Goal: Information Seeking & Learning: Learn about a topic

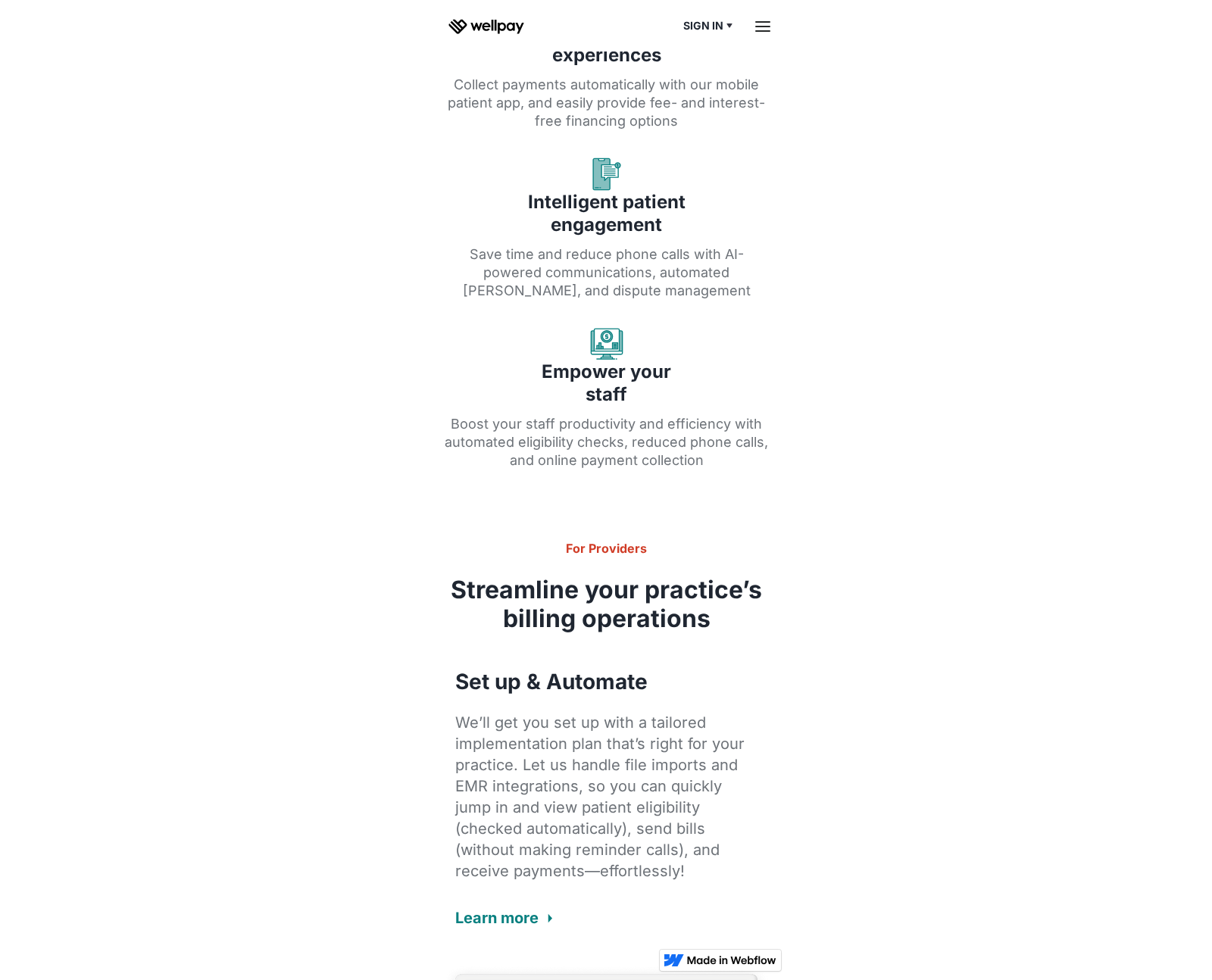
scroll to position [886, 0]
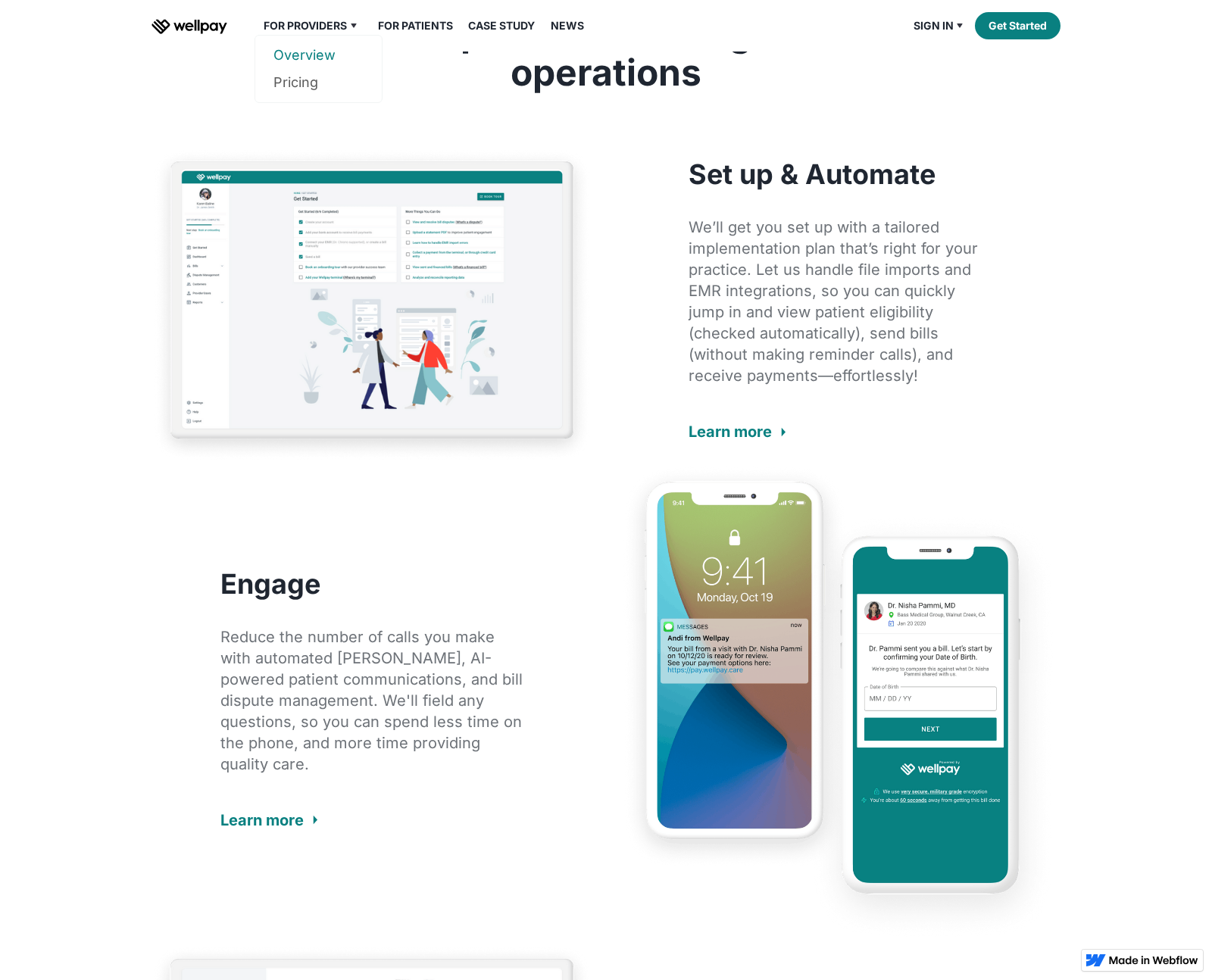
click at [314, 52] on link "Overview" at bounding box center [318, 55] width 90 height 28
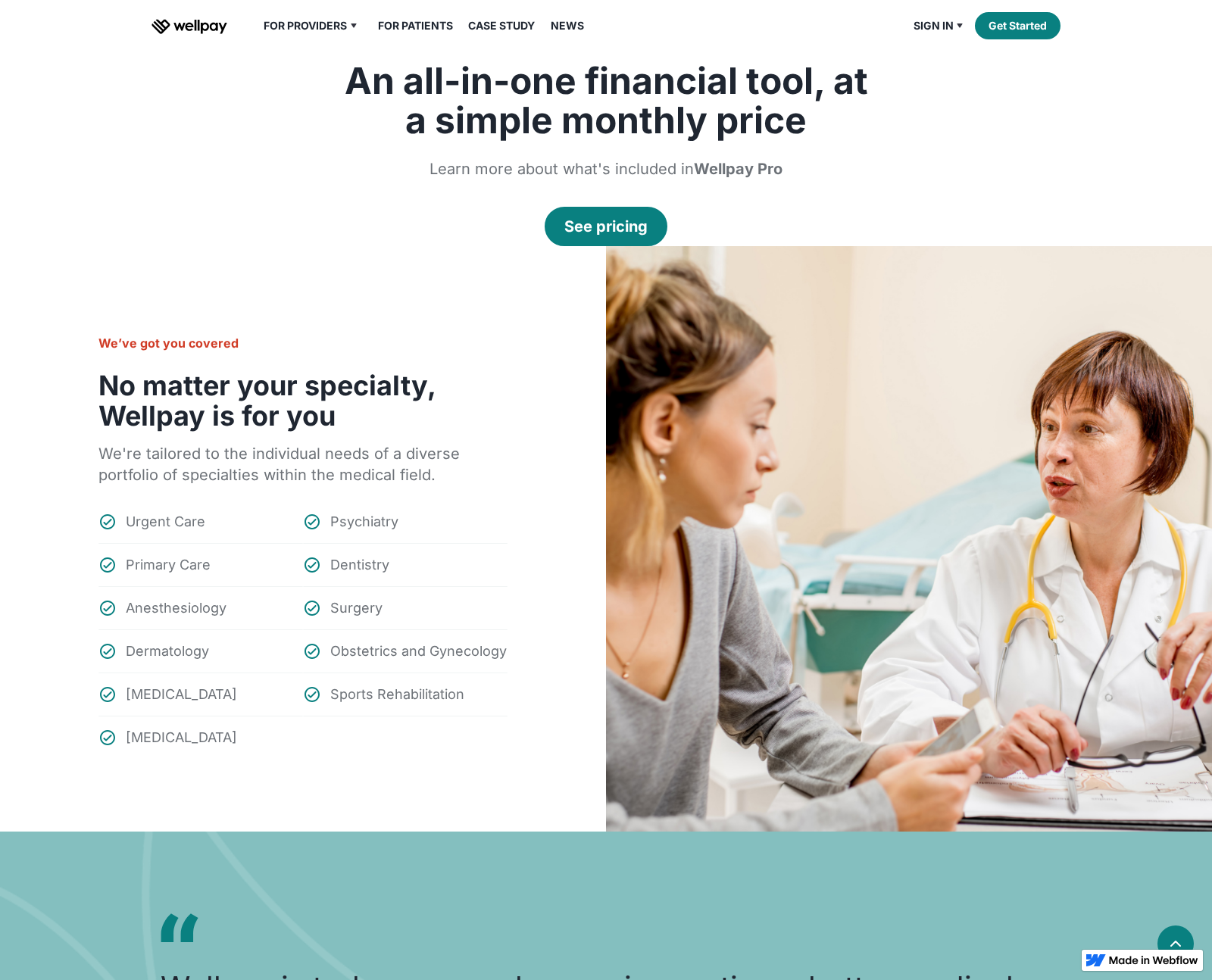
scroll to position [717, 0]
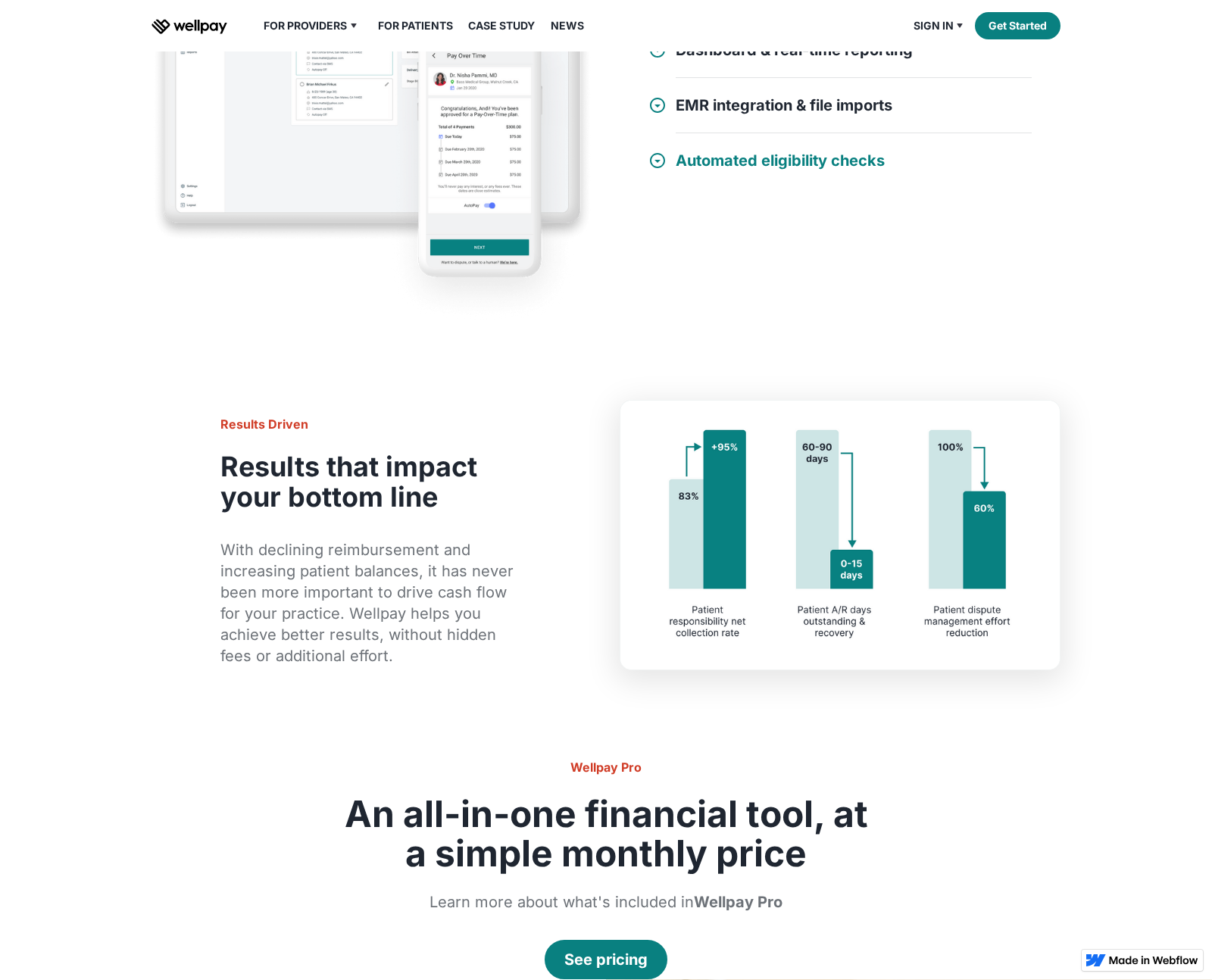
click at [736, 156] on h4 "Automated eligibility checks" at bounding box center [780, 160] width 209 height 18
click at [752, 111] on h4 "EMR integration & file imports" at bounding box center [783, 105] width 217 height 18
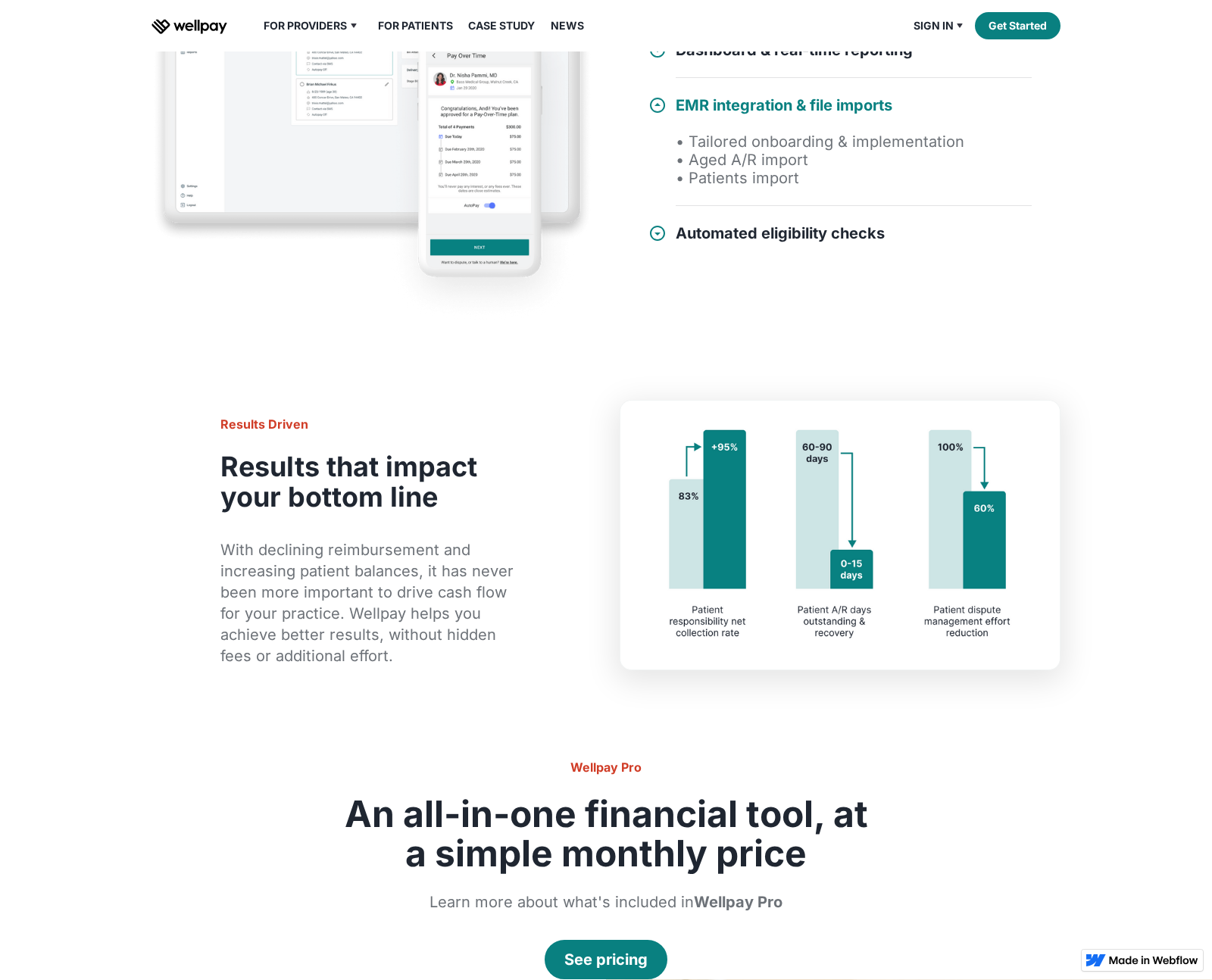
click at [750, 105] on h4 "EMR integration & file imports" at bounding box center [783, 105] width 217 height 18
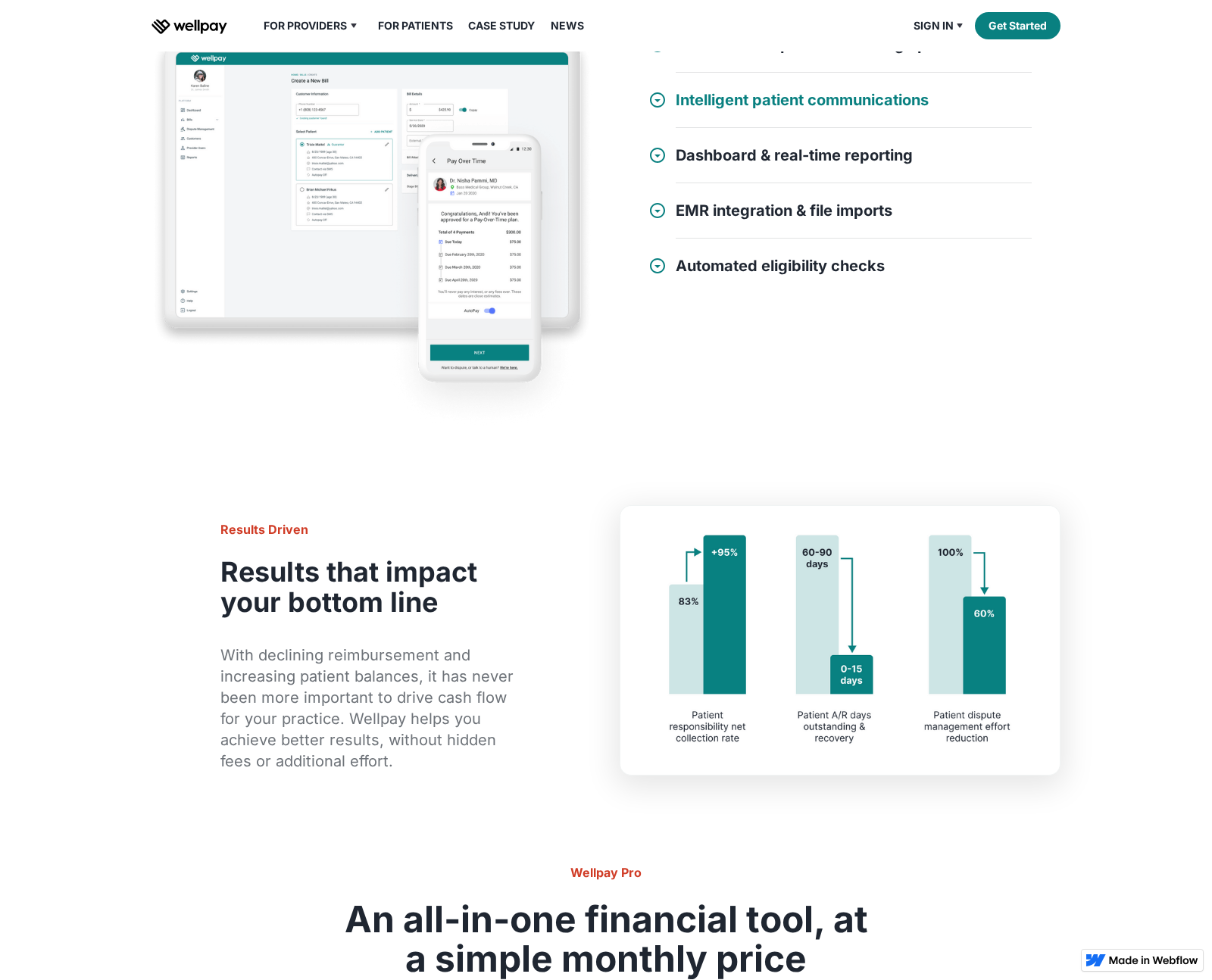
scroll to position [424, 0]
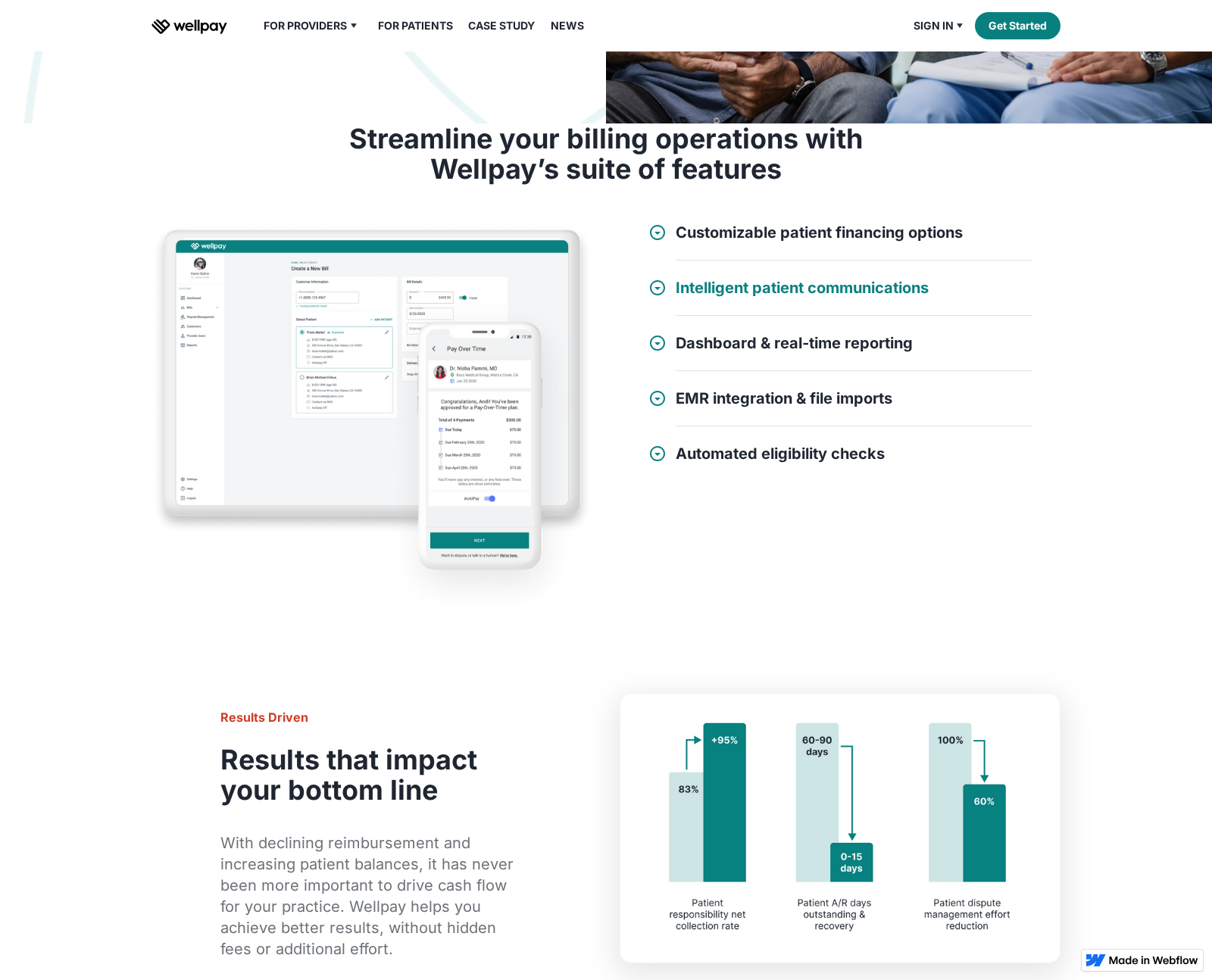
click at [781, 280] on h4 "Intelligent patient communications" at bounding box center [801, 287] width 253 height 18
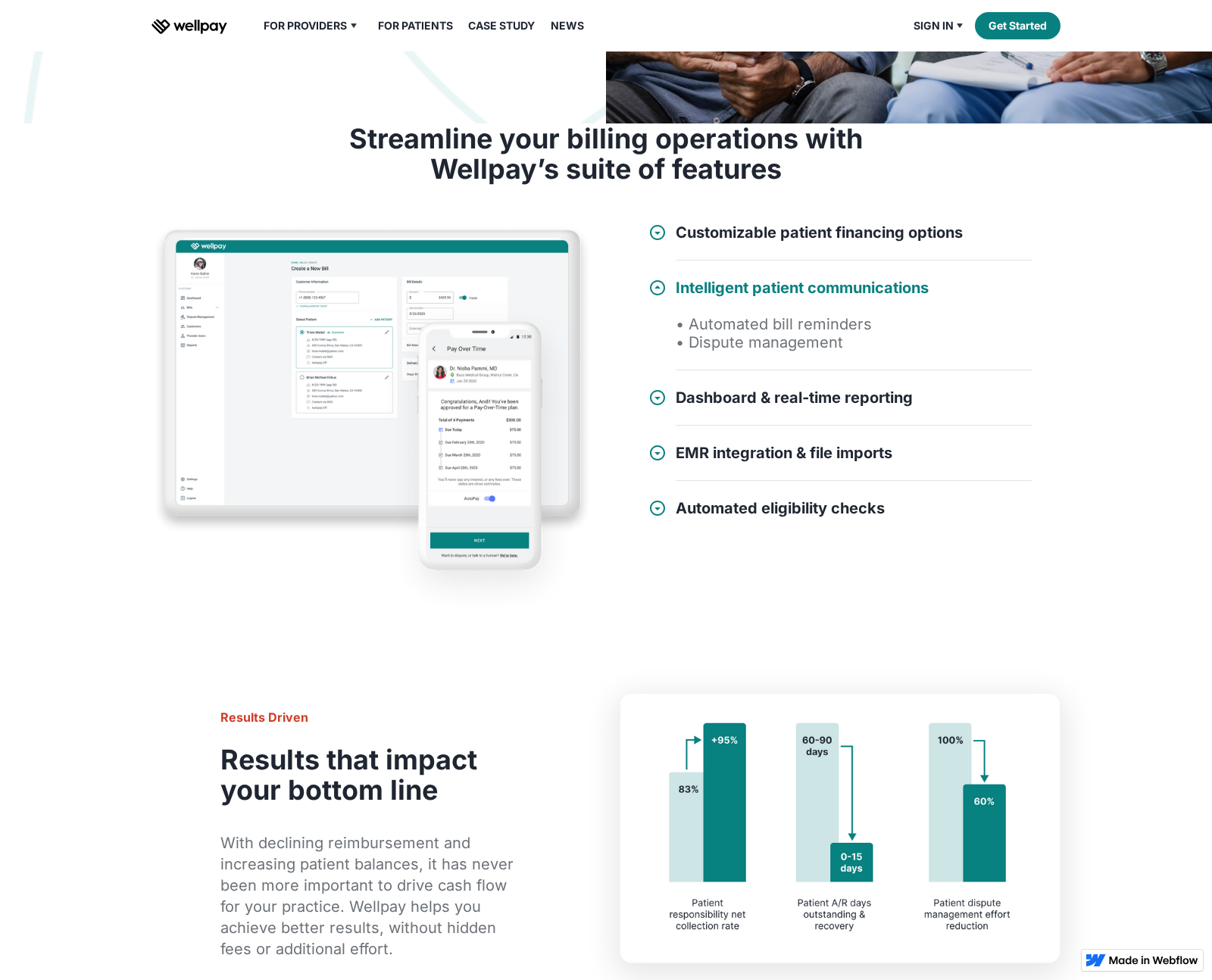
click at [782, 286] on h4 "Intelligent patient communications" at bounding box center [801, 287] width 253 height 18
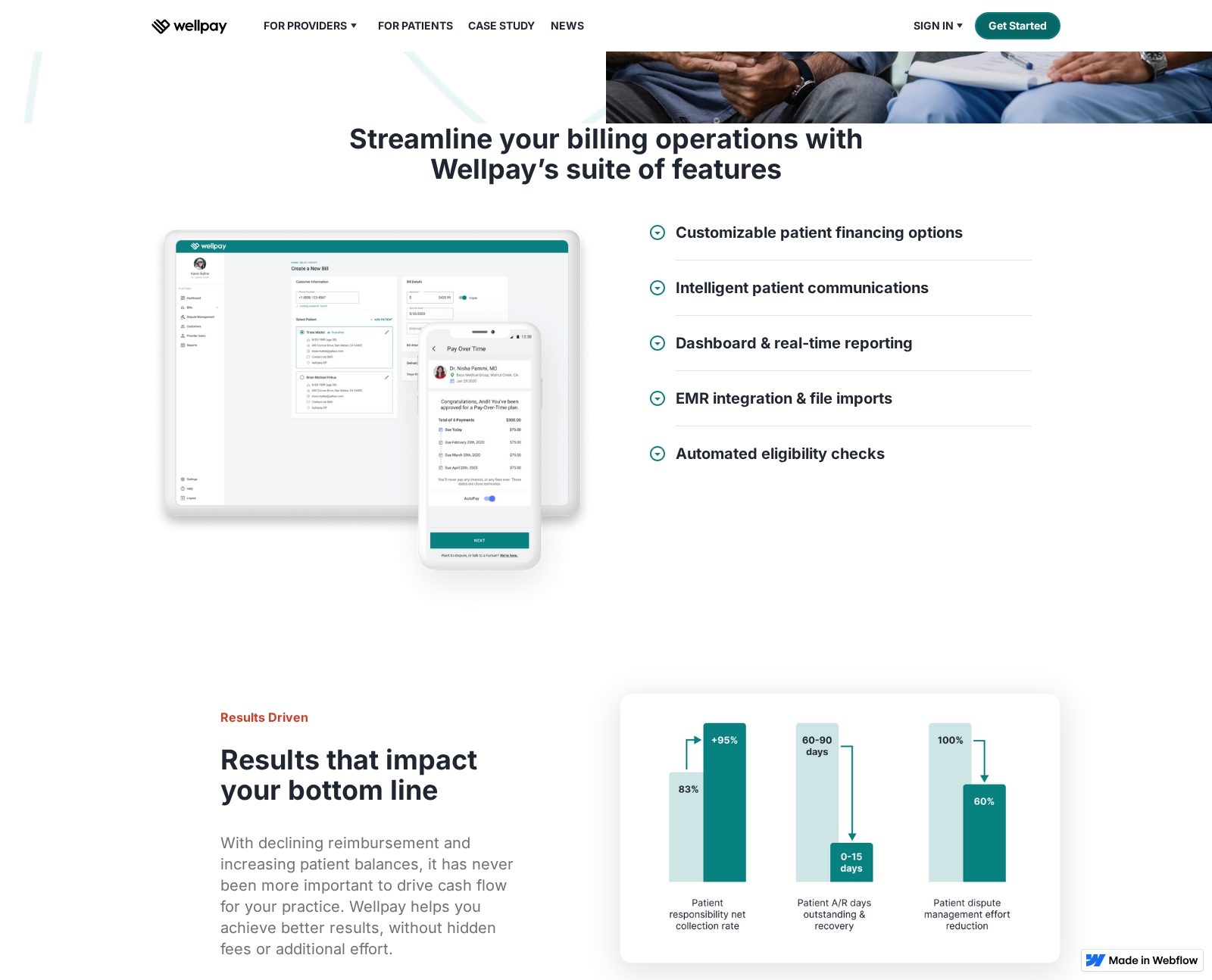
click at [992, 24] on link "Get Started" at bounding box center [1017, 26] width 86 height 28
click at [931, 23] on div "Sign in" at bounding box center [933, 25] width 40 height 18
click at [944, 52] on link "Provider" at bounding box center [968, 55] width 90 height 28
click at [948, 90] on link "Patient" at bounding box center [968, 83] width 90 height 28
click at [578, 29] on link "News" at bounding box center [567, 25] width 52 height 18
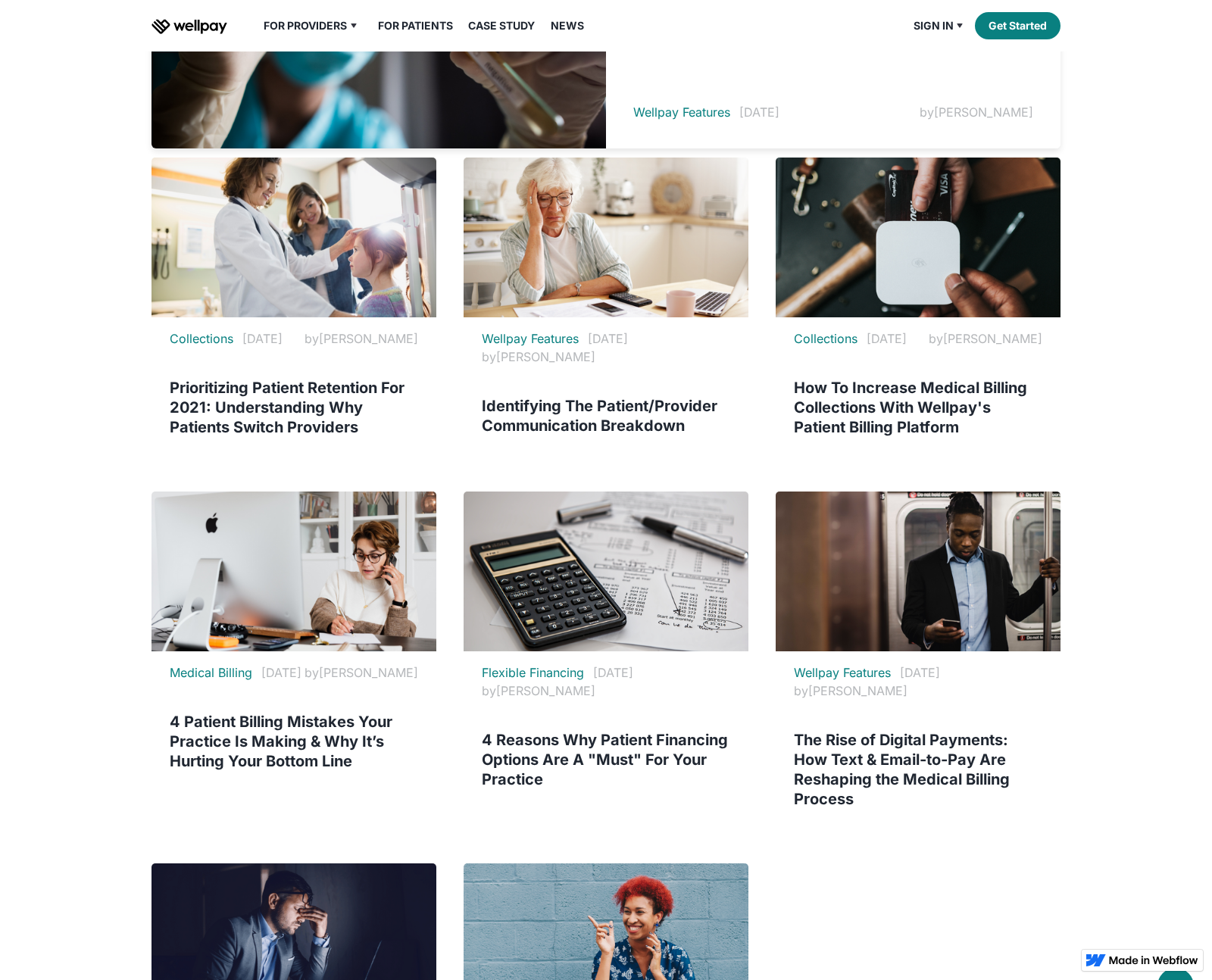
scroll to position [42, 0]
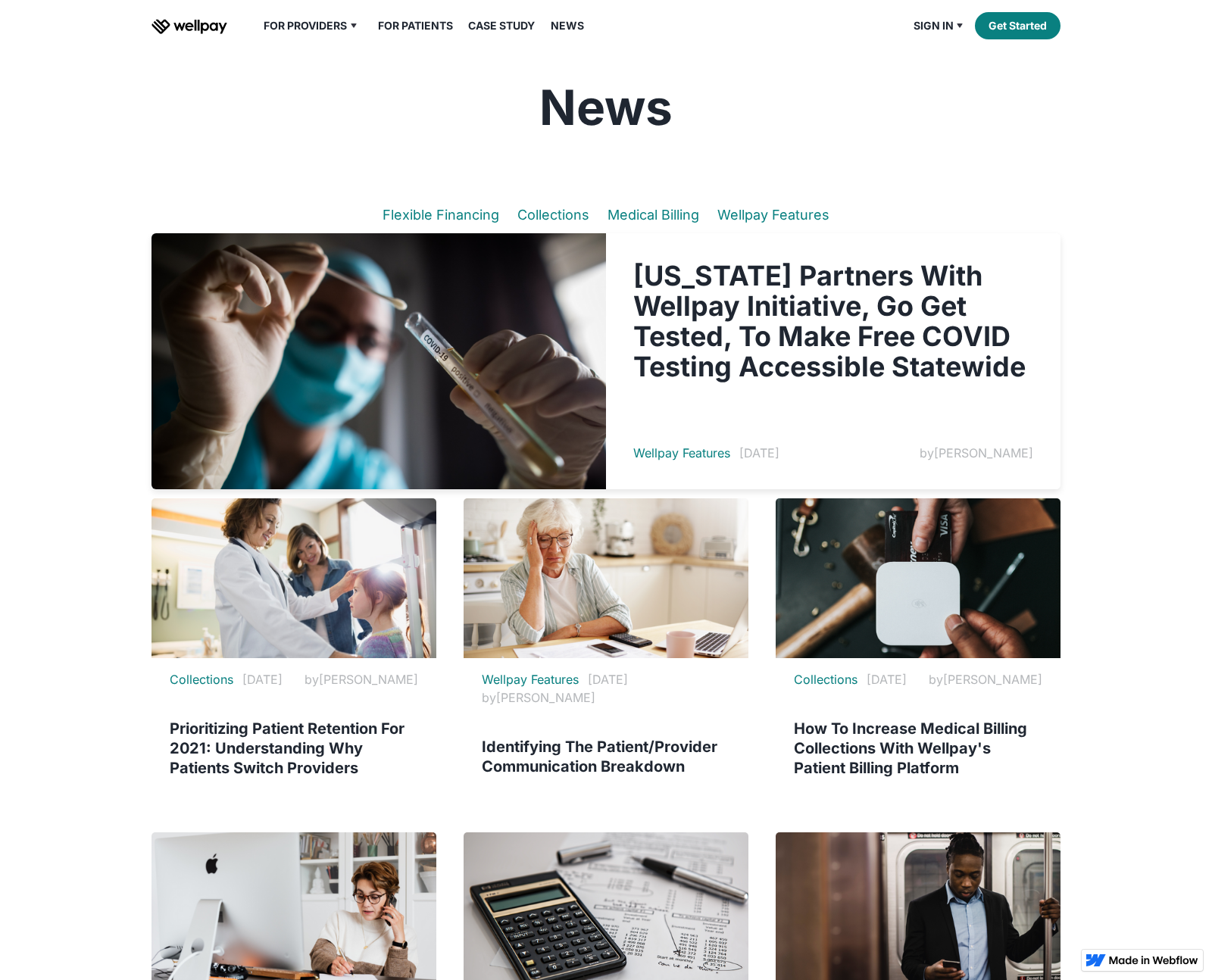
click at [488, 341] on img at bounding box center [379, 361] width 455 height 256
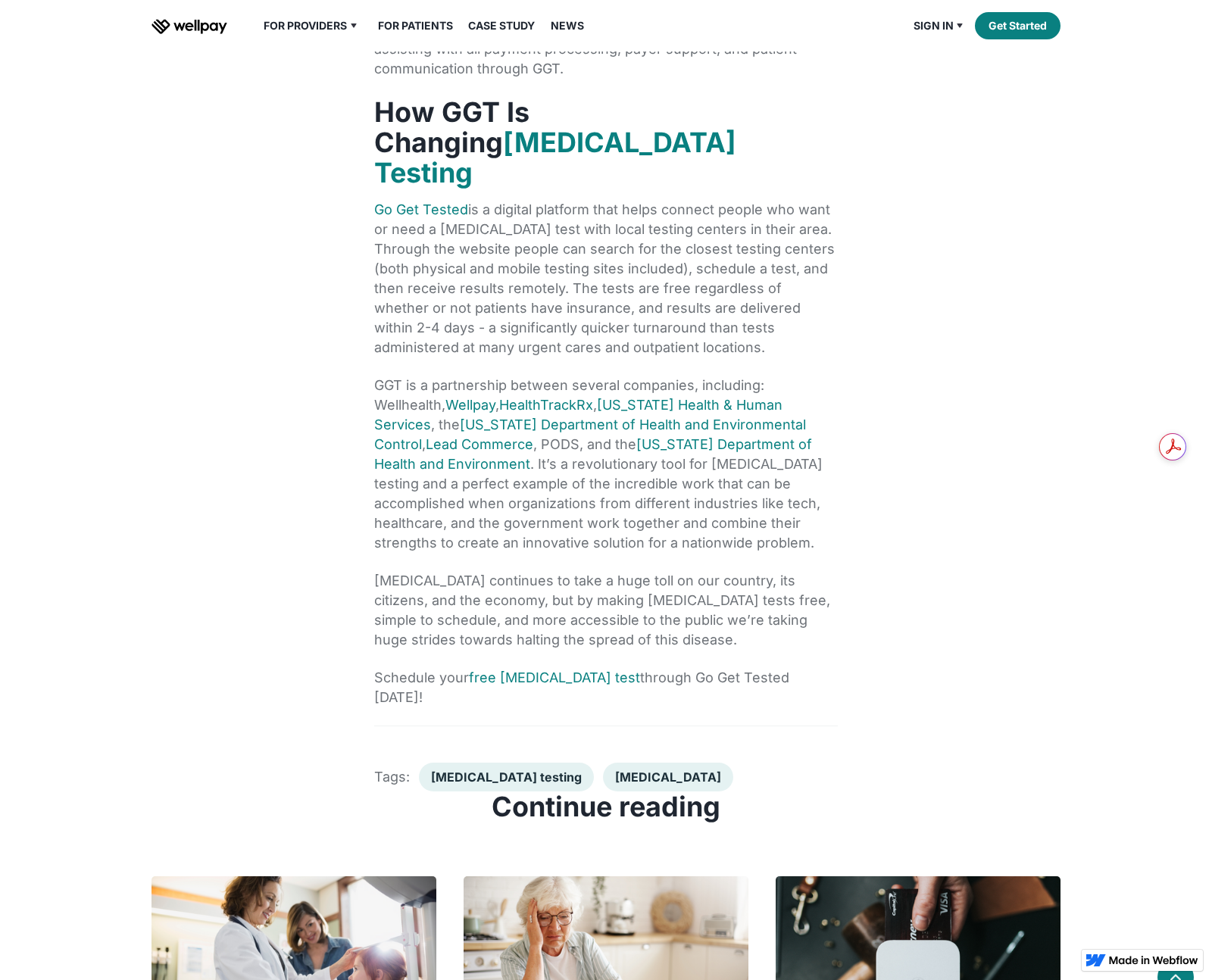
scroll to position [1472, 0]
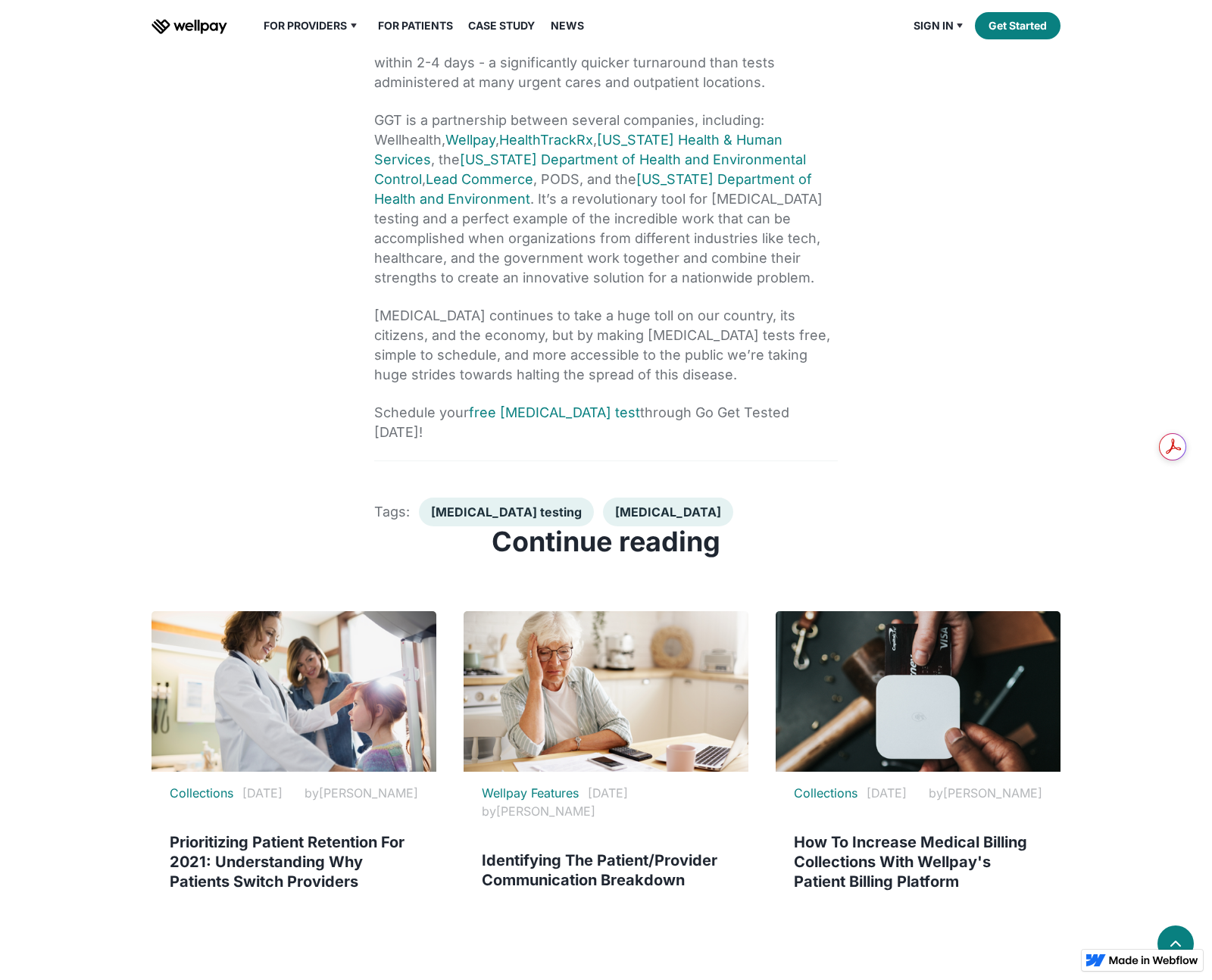
click at [499, 26] on link "Case Study" at bounding box center [501, 25] width 85 height 18
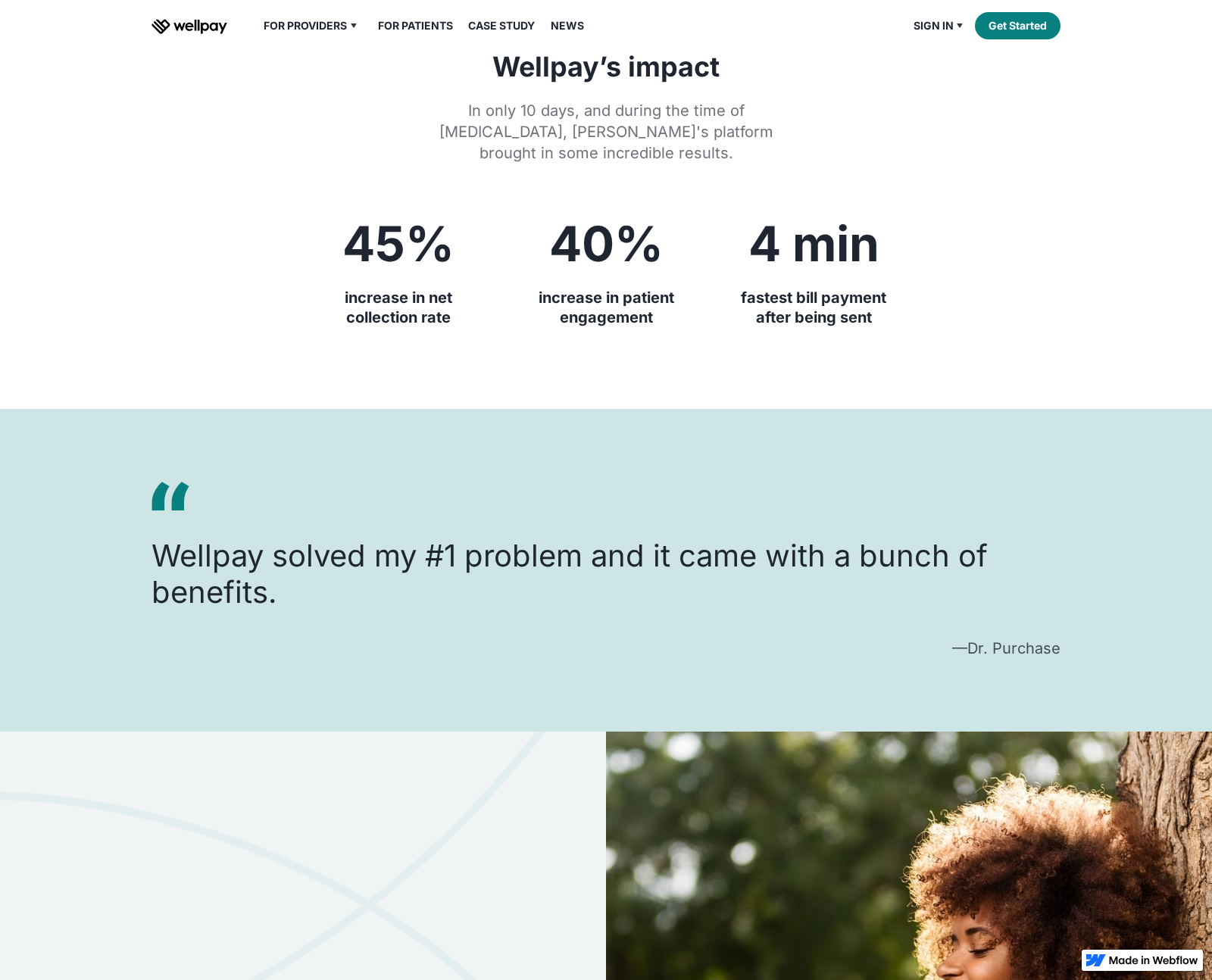
scroll to position [2048, 0]
click at [438, 27] on link "For Patients" at bounding box center [416, 25] width 93 height 18
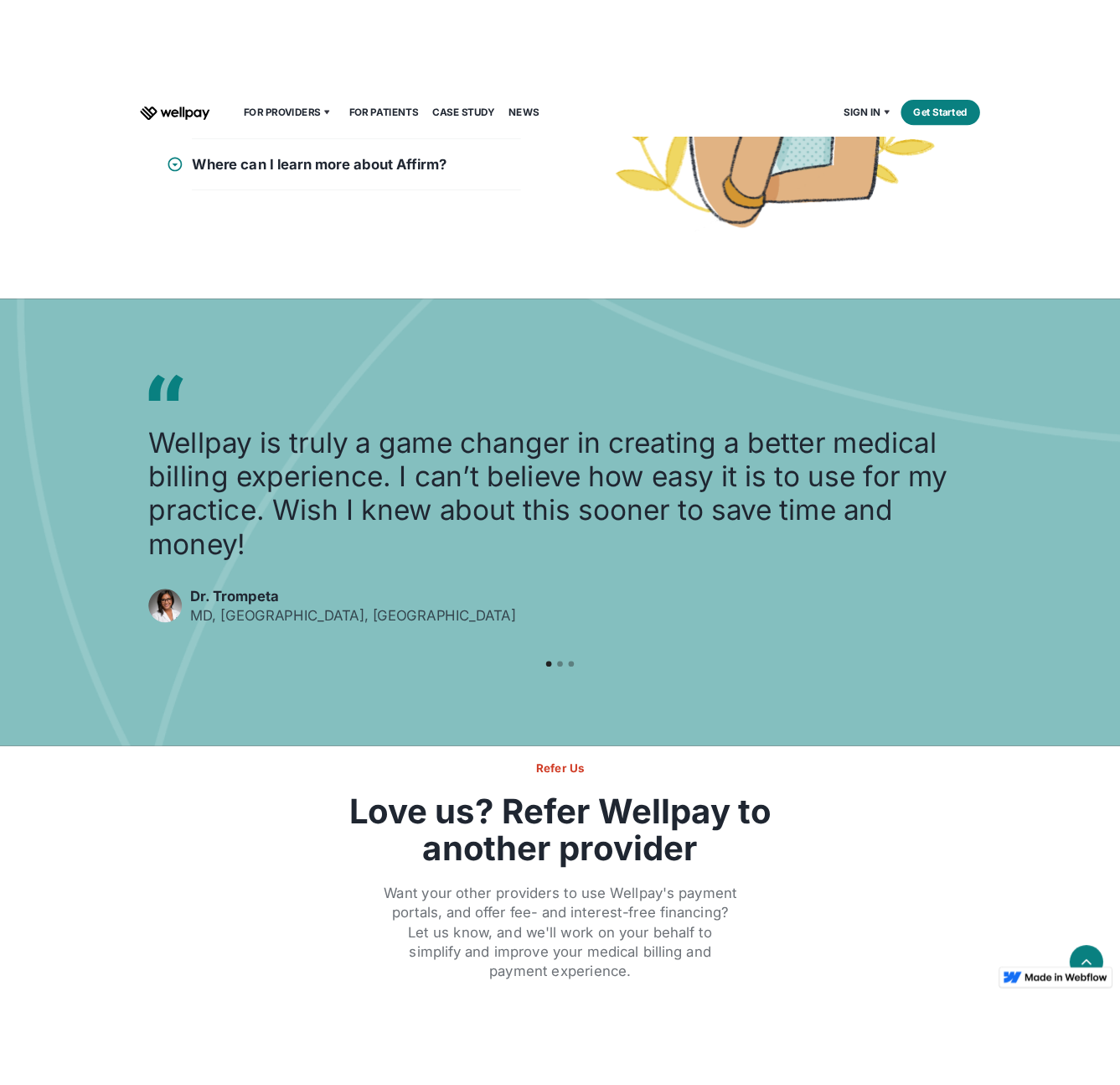
scroll to position [2531, 0]
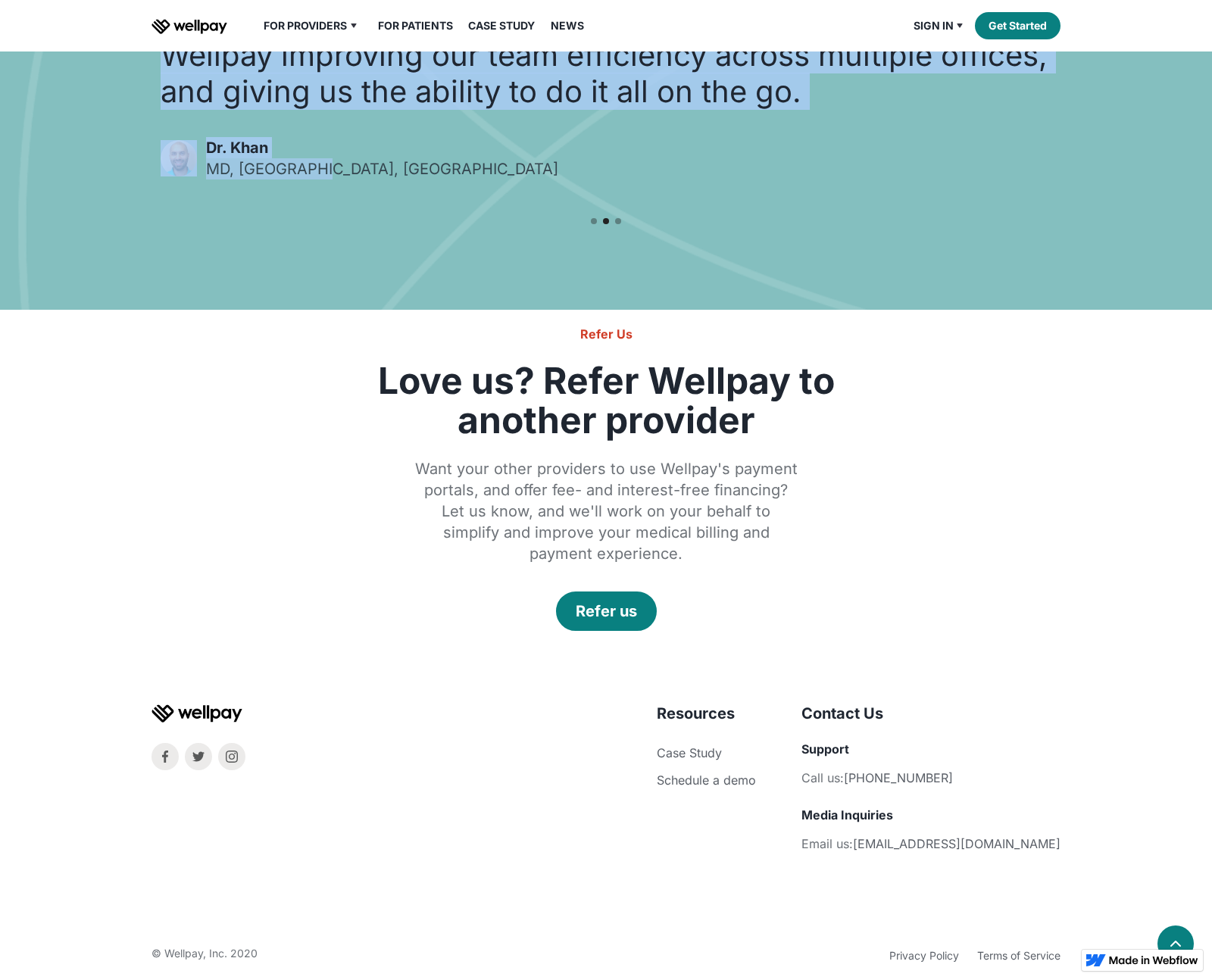
drag, startPoint x: 919, startPoint y: 152, endPoint x: 246, endPoint y: 181, distance: 673.6
click at [247, 180] on div "Wellpay is truly a game changer in creating a better medical billing experience…" at bounding box center [605, 43] width 909 height 290
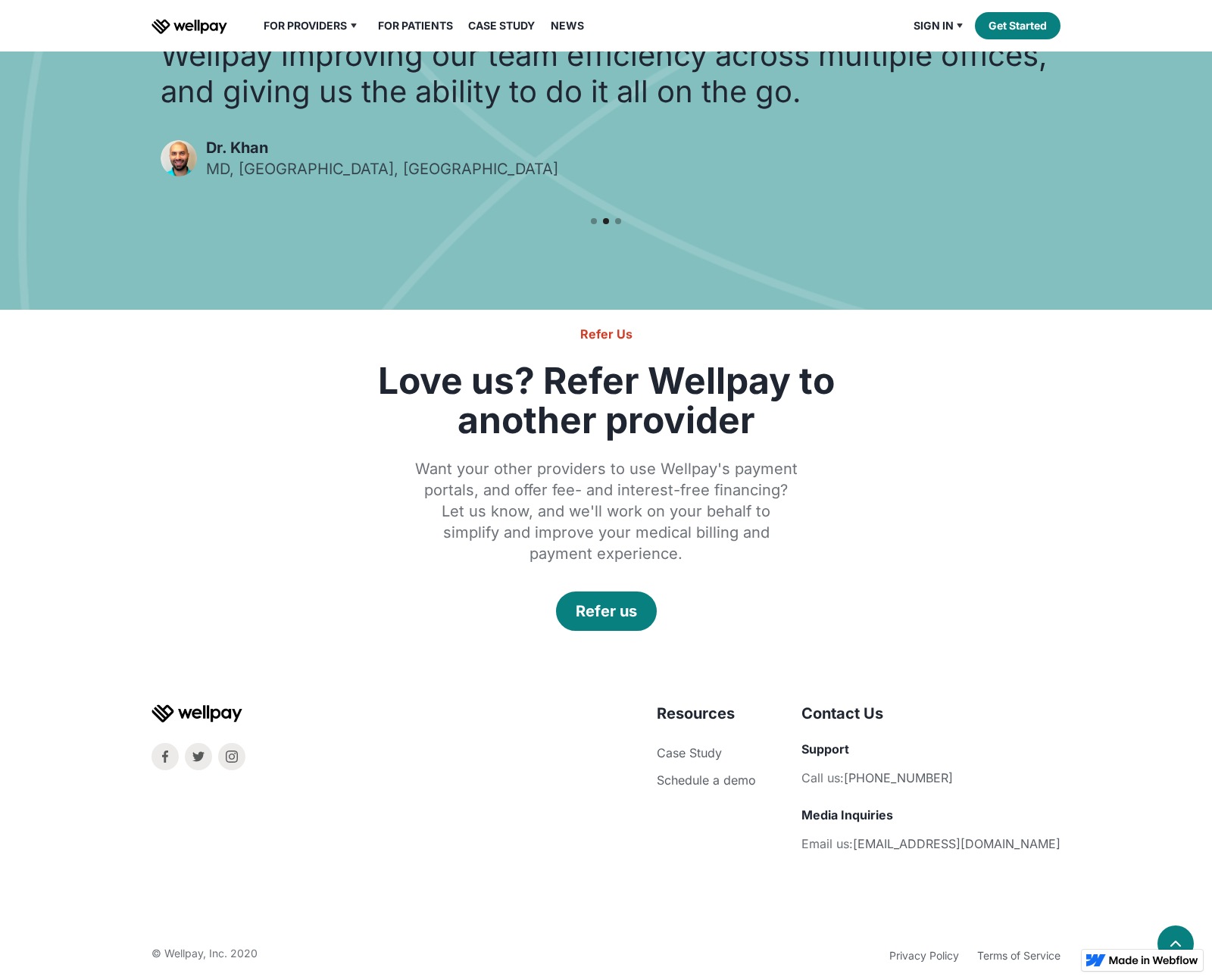
click at [844, 423] on h2 "Love us? Refer Wellpay to another provider" at bounding box center [605, 400] width 545 height 79
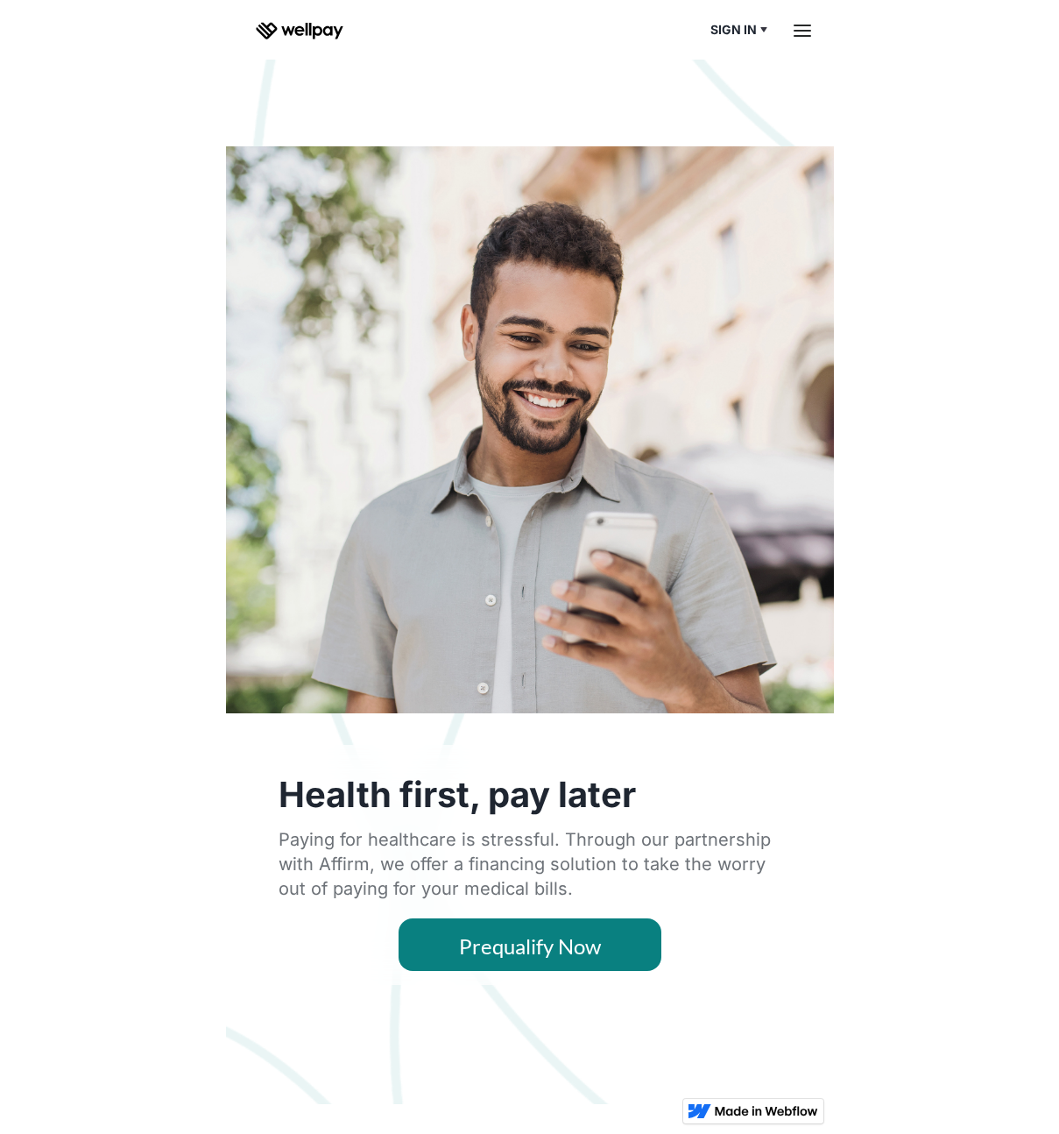
scroll to position [0, 0]
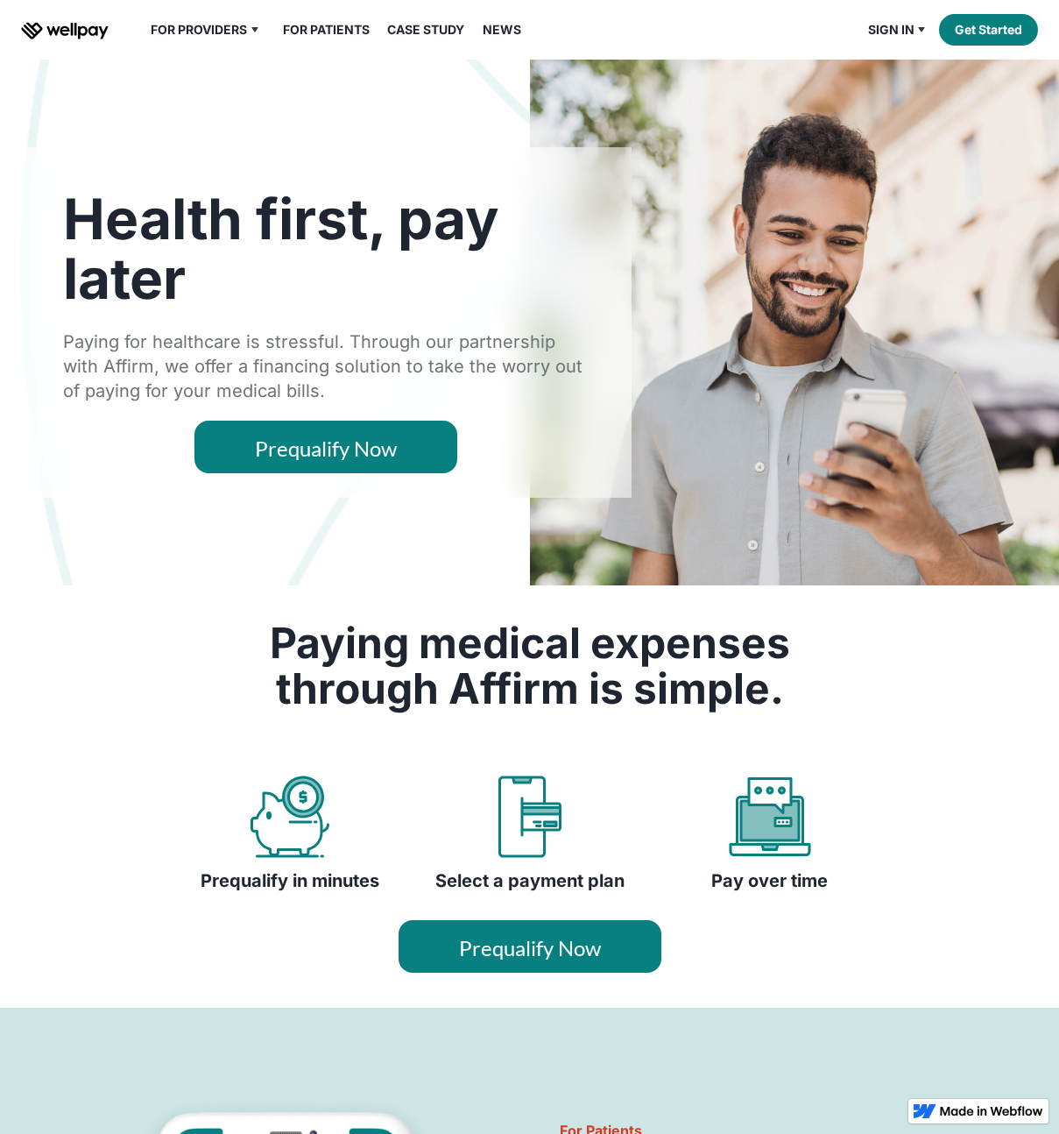
click at [314, 32] on link "For Patients" at bounding box center [326, 29] width 108 height 21
click at [216, 27] on div "For Providers" at bounding box center [199, 29] width 96 height 21
click at [201, 70] on link "Overview" at bounding box center [214, 64] width 104 height 32
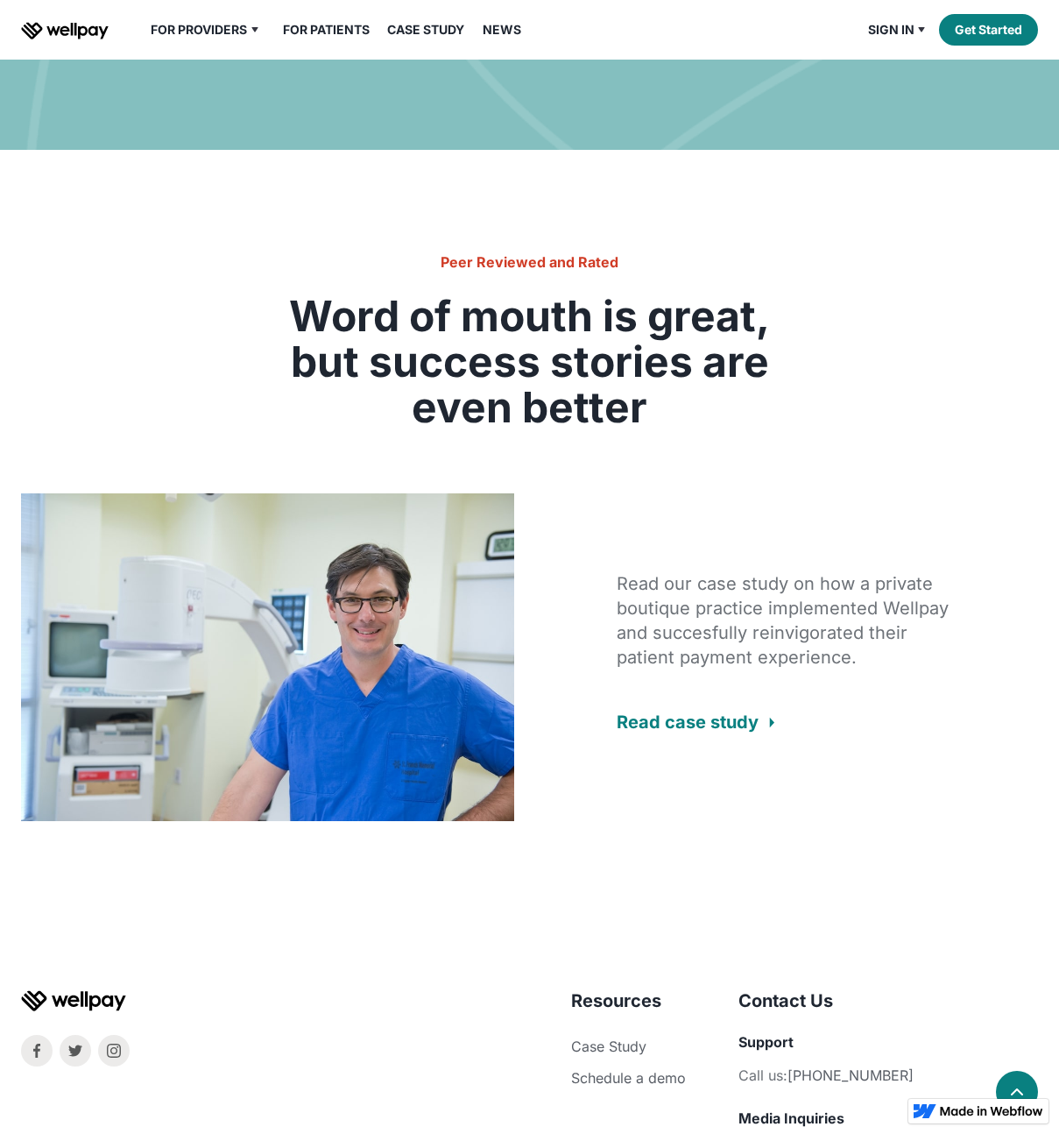
scroll to position [3230, 0]
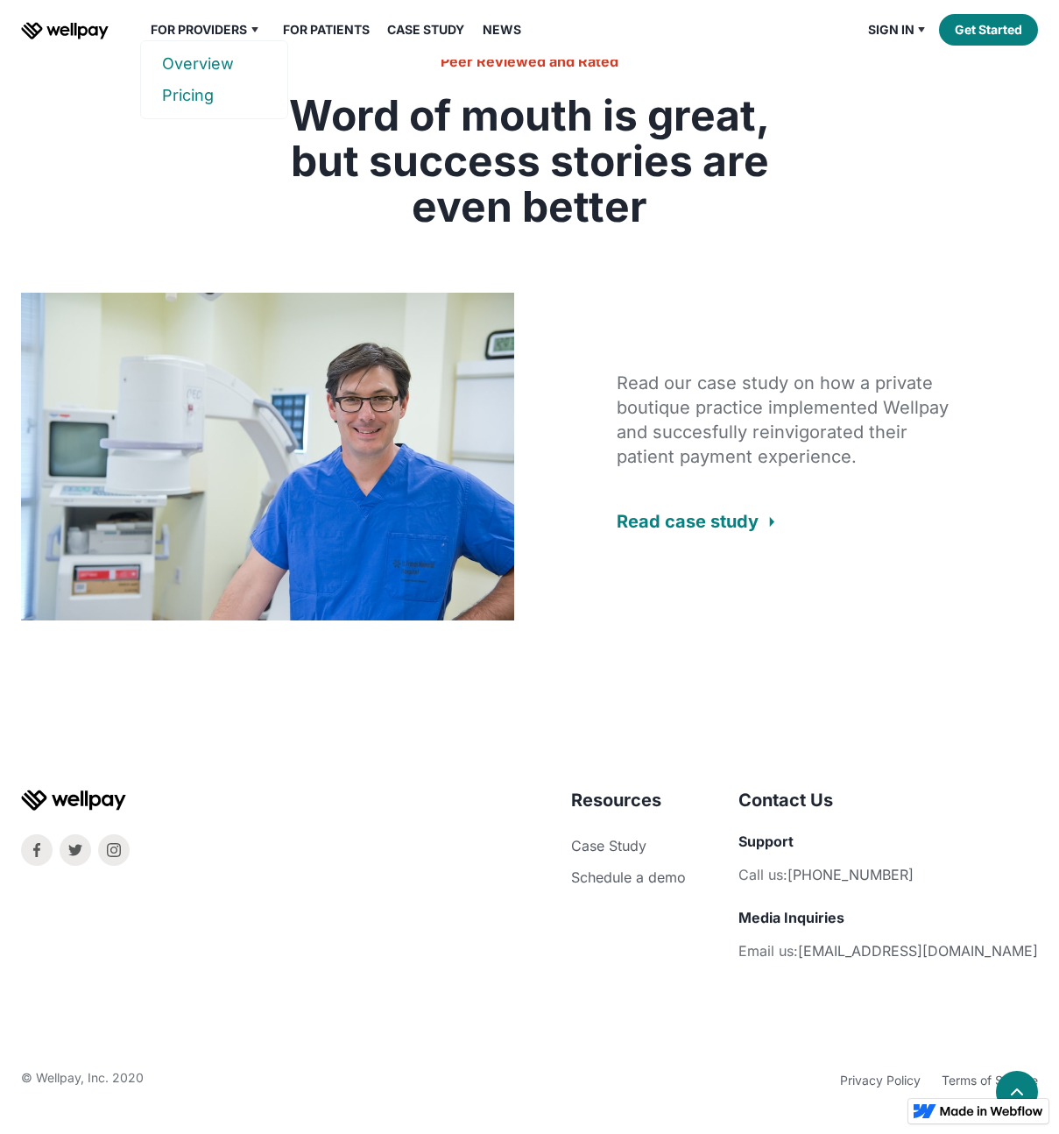
click at [191, 90] on link "Pricing" at bounding box center [214, 96] width 104 height 32
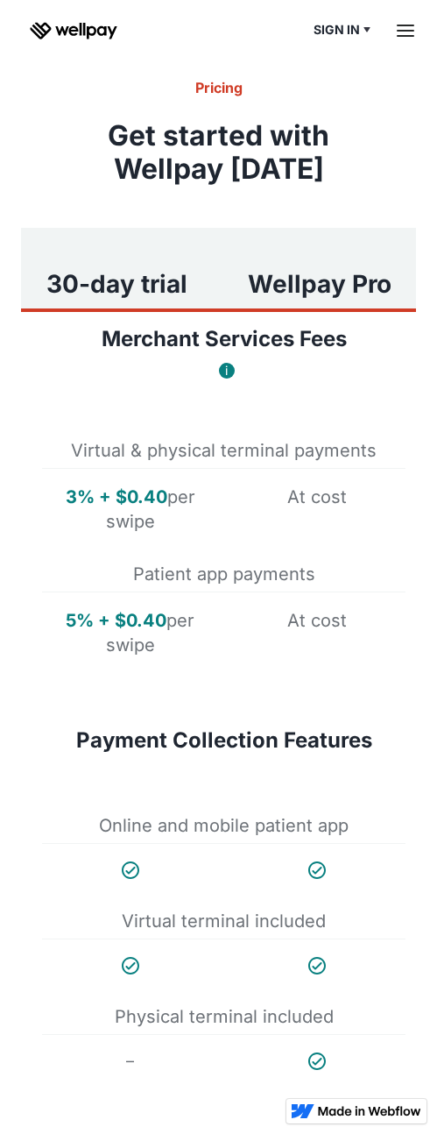
click at [99, 39] on img "home" at bounding box center [74, 31] width 88 height 18
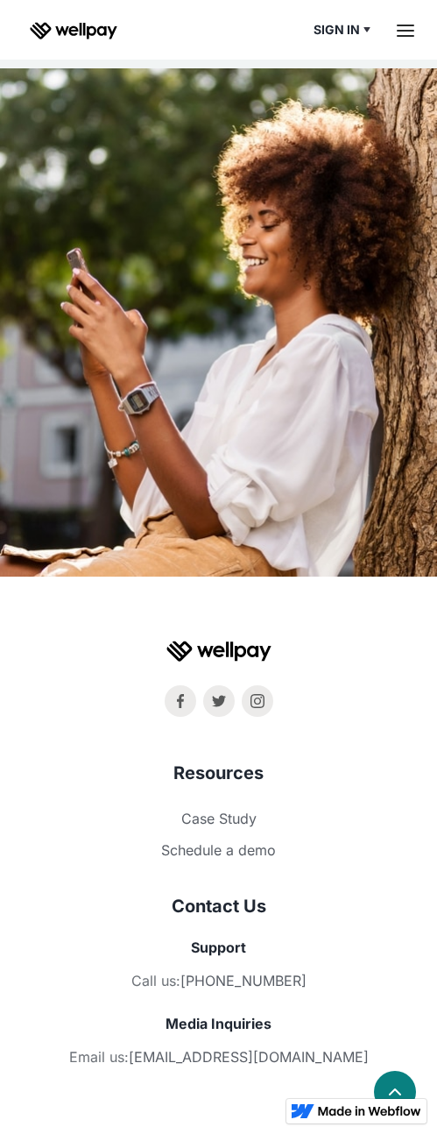
scroll to position [7582, 0]
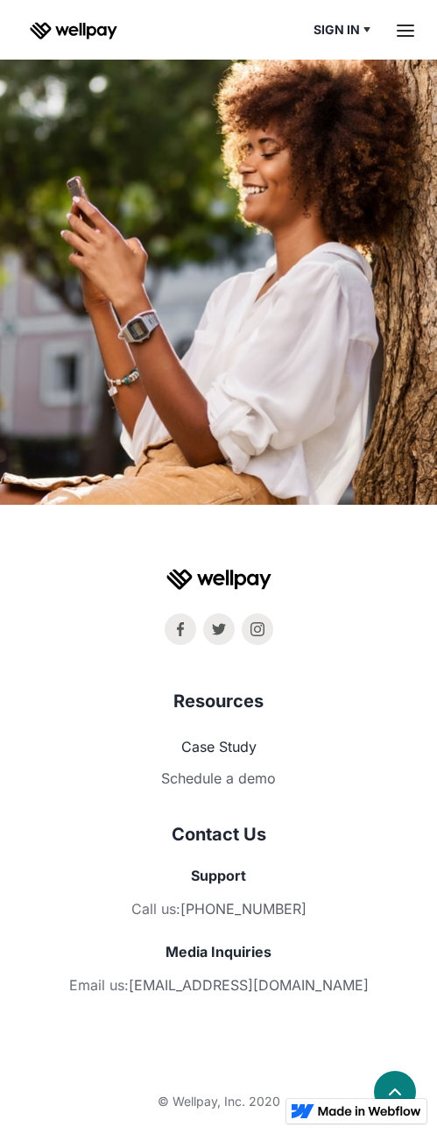
click at [226, 738] on link "Case Study" at bounding box center [218, 747] width 75 height 18
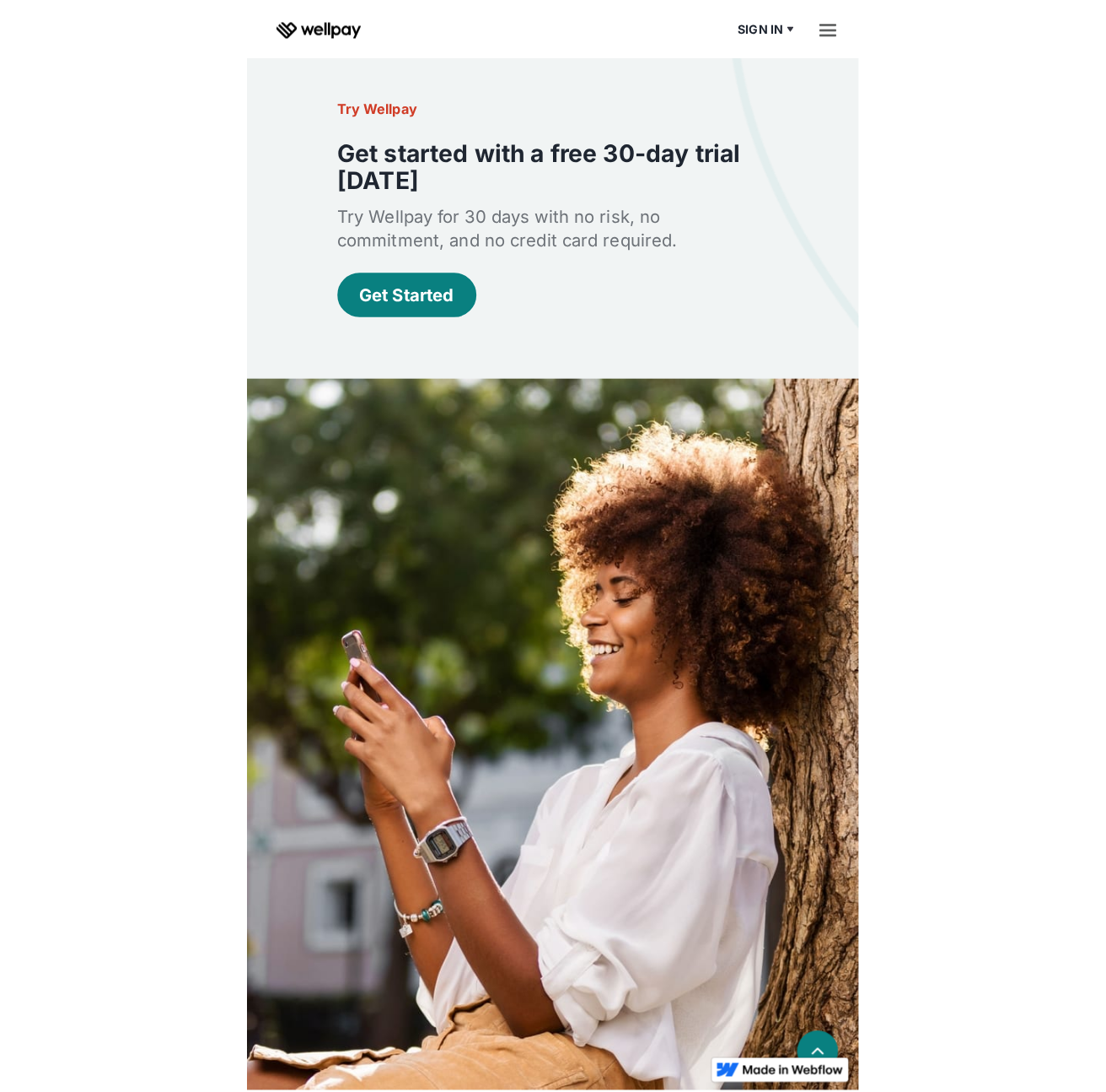
scroll to position [2847, 0]
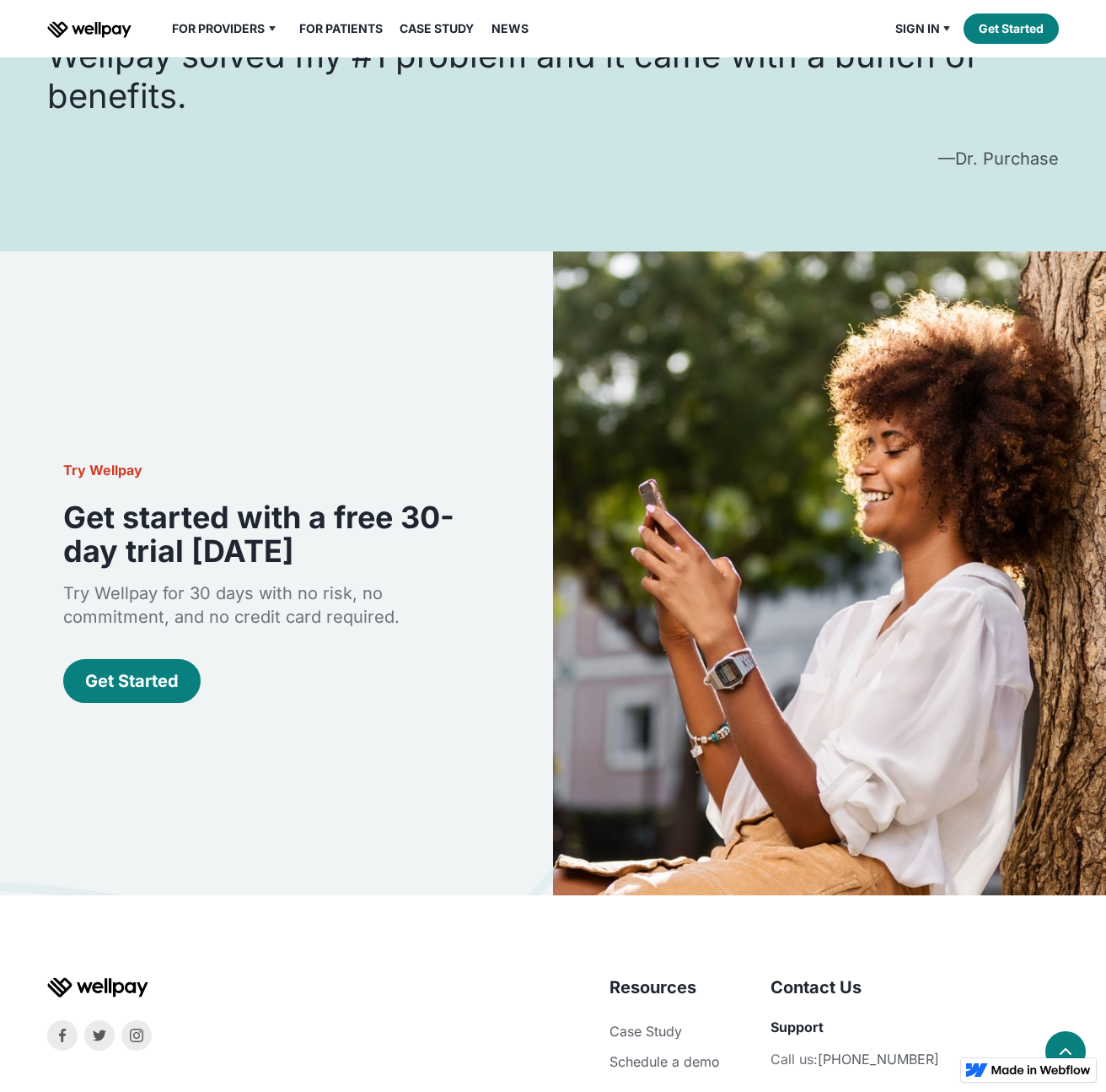
click at [420, 33] on link "News" at bounding box center [510, 28] width 58 height 20
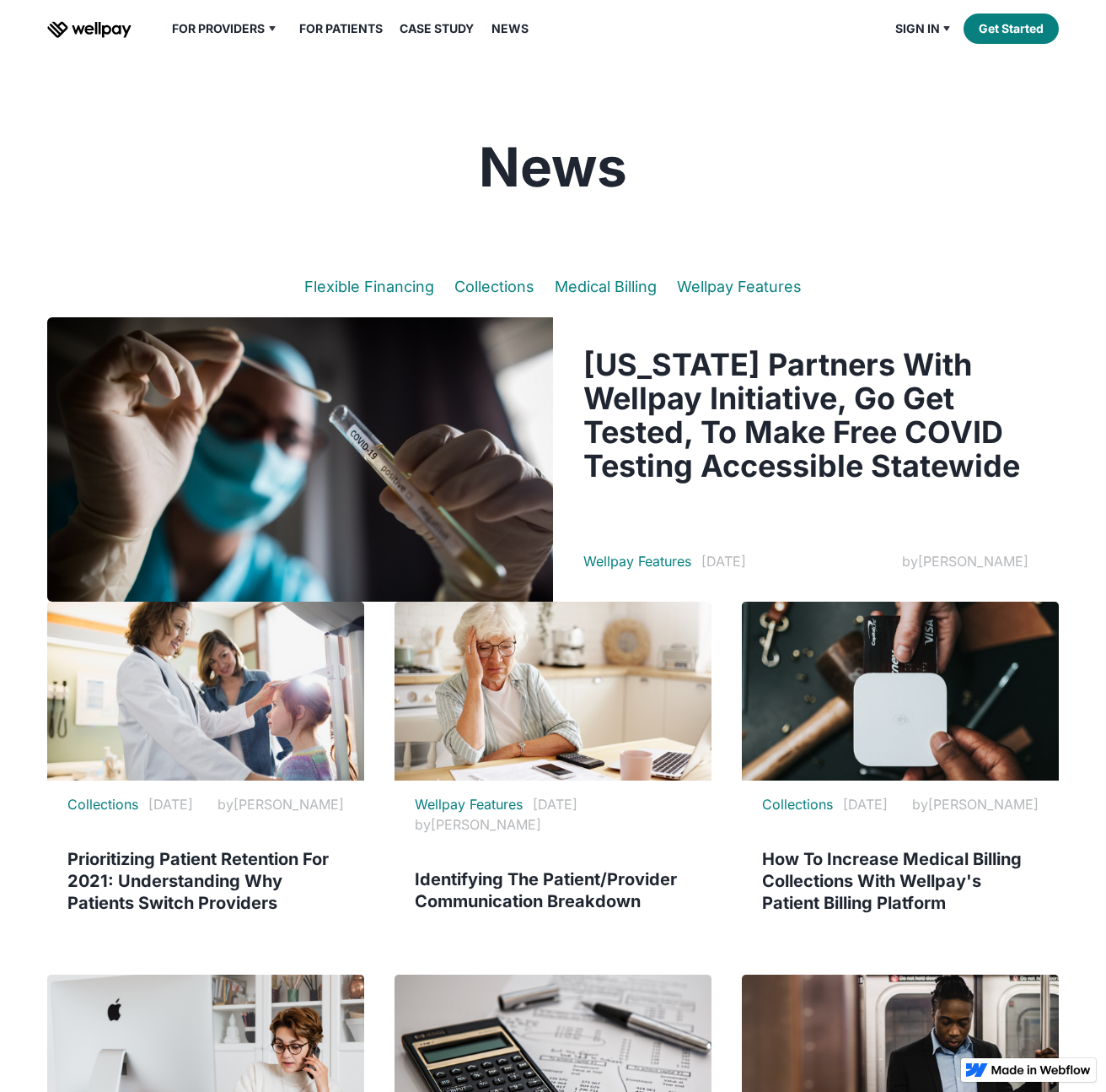
click at [396, 289] on link "Flexible Financing" at bounding box center [369, 286] width 130 height 17
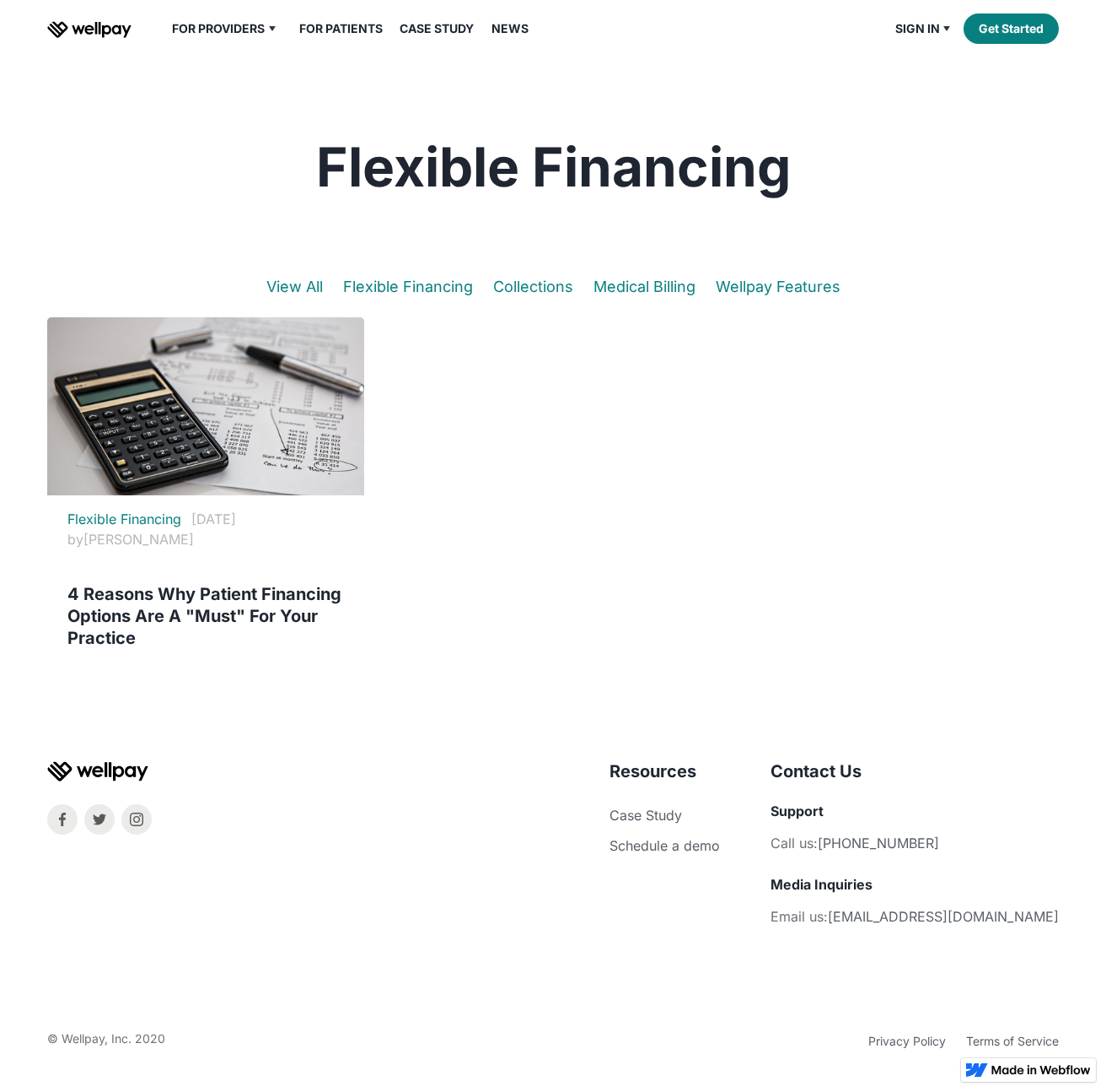
scroll to position [1, 0]
click at [424, 285] on link "Flexible Financing" at bounding box center [408, 285] width 130 height 17
